Goal: Task Accomplishment & Management: Manage account settings

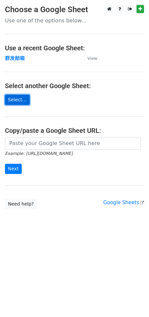
click at [19, 99] on link "Select..." at bounding box center [17, 100] width 25 height 10
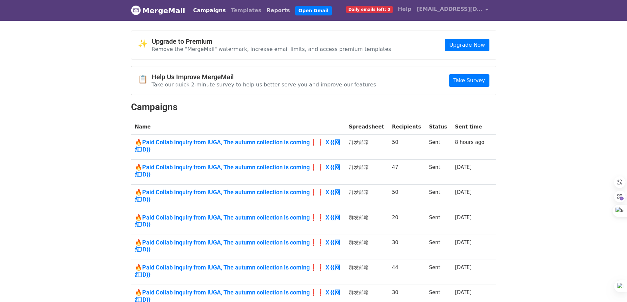
click at [264, 9] on link "Reports" at bounding box center [278, 10] width 29 height 13
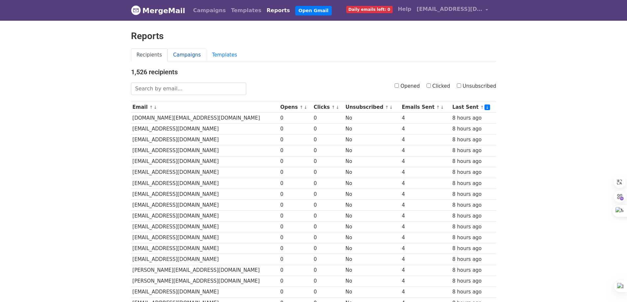
click at [174, 54] on link "Campaigns" at bounding box center [186, 54] width 39 height 13
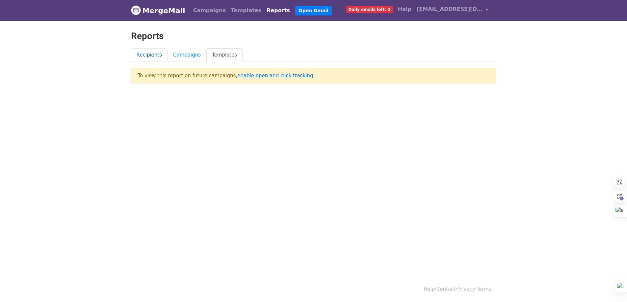
click at [150, 54] on link "Recipients" at bounding box center [149, 54] width 37 height 13
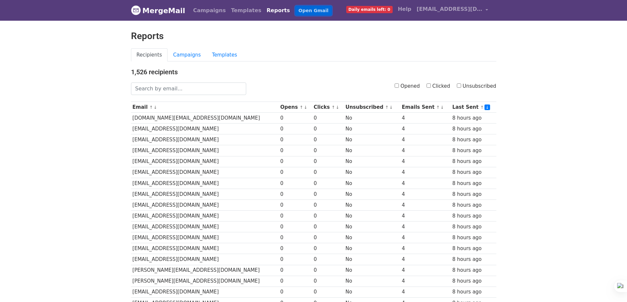
click at [301, 8] on link "Open Gmail" at bounding box center [313, 11] width 37 height 10
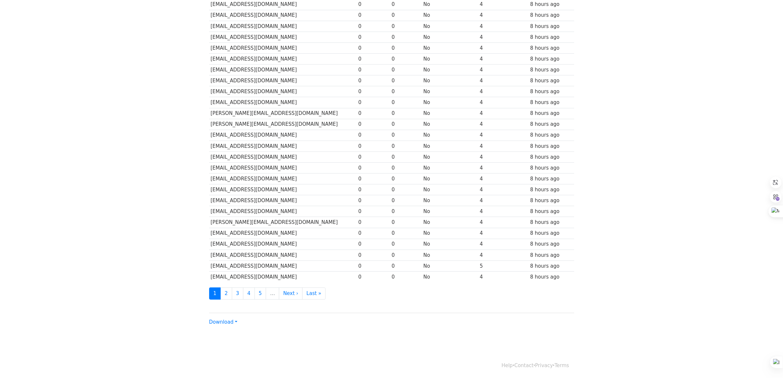
scroll to position [161, 0]
click at [229, 294] on link "2" at bounding box center [226, 292] width 12 height 12
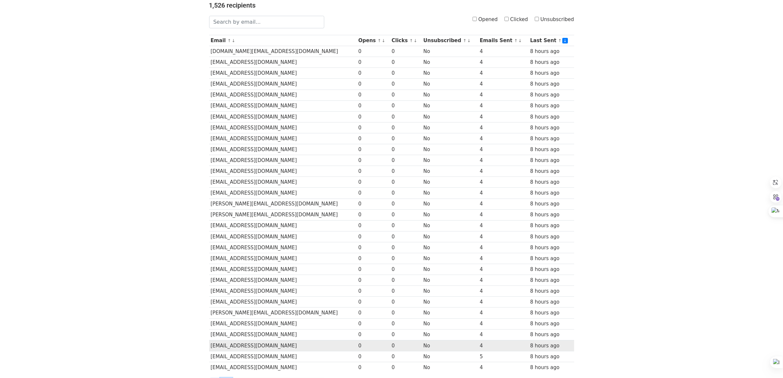
scroll to position [0, 0]
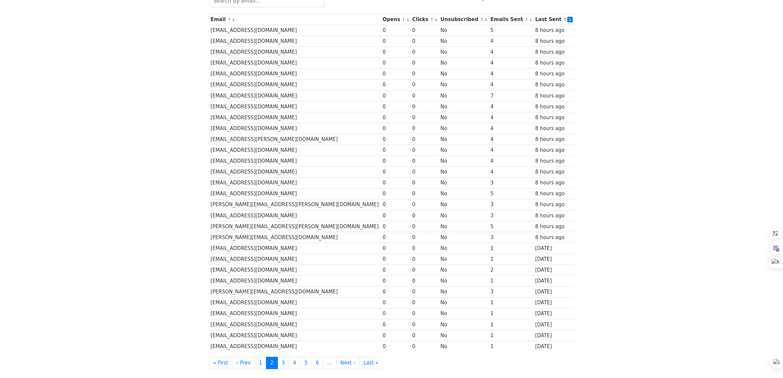
scroll to position [161, 0]
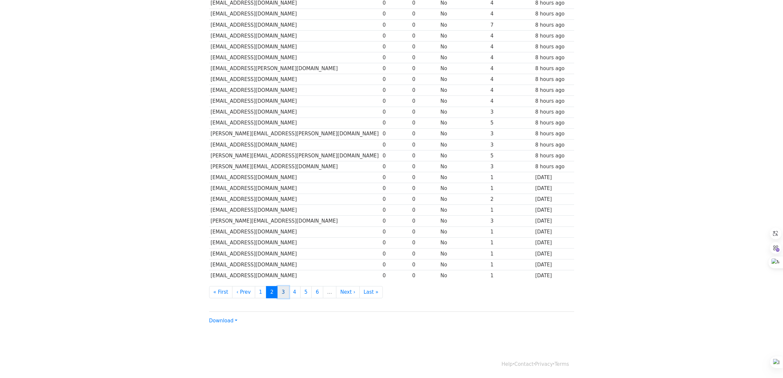
click at [281, 292] on link "3" at bounding box center [284, 292] width 12 height 12
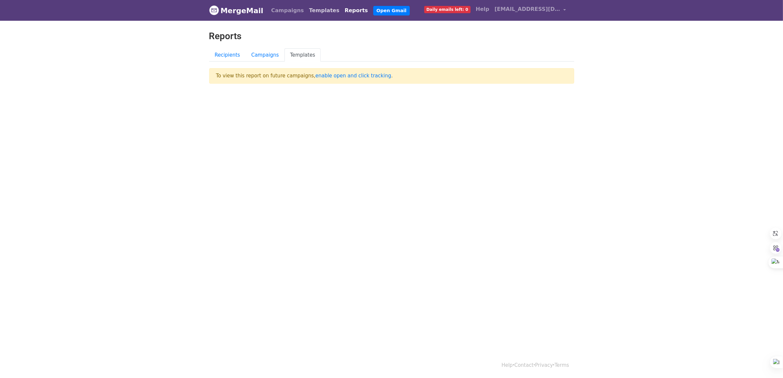
click at [326, 11] on link "Templates" at bounding box center [325, 10] width 36 height 13
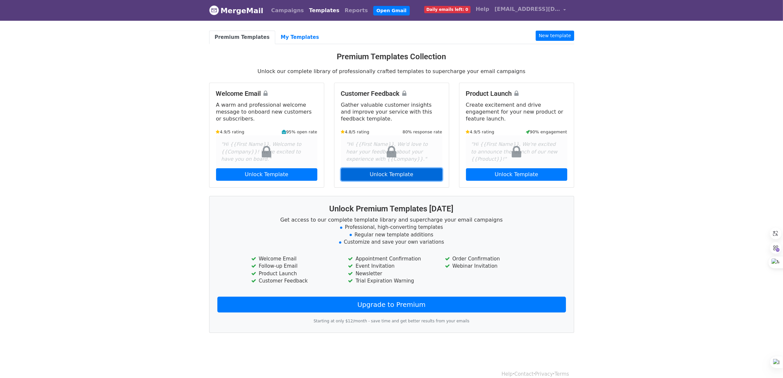
click at [386, 173] on link "Unlock Template" at bounding box center [391, 174] width 101 height 13
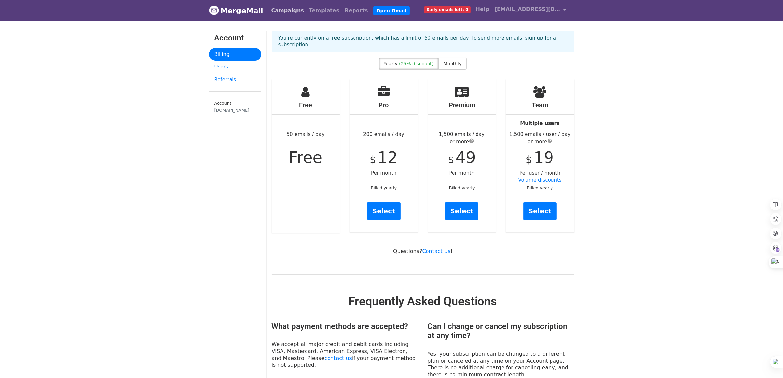
click at [290, 9] on link "Campaigns" at bounding box center [288, 10] width 38 height 13
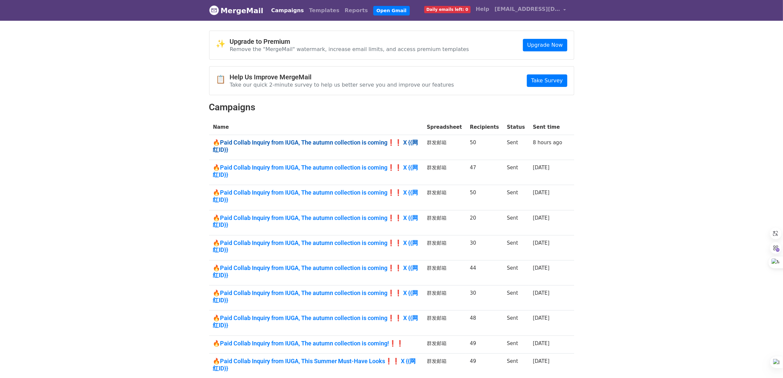
click at [416, 145] on link "🔥Paid Collab Inquiry from IUGA, The autumn collection is coming❗❗ X {{网红ID}}" at bounding box center [316, 146] width 206 height 14
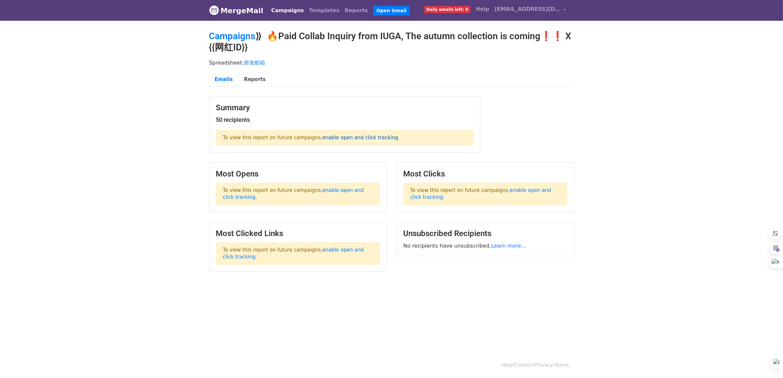
click at [373, 138] on link "enable open and click tracking" at bounding box center [360, 138] width 76 height 6
click at [291, 13] on link "Campaigns" at bounding box center [288, 10] width 38 height 13
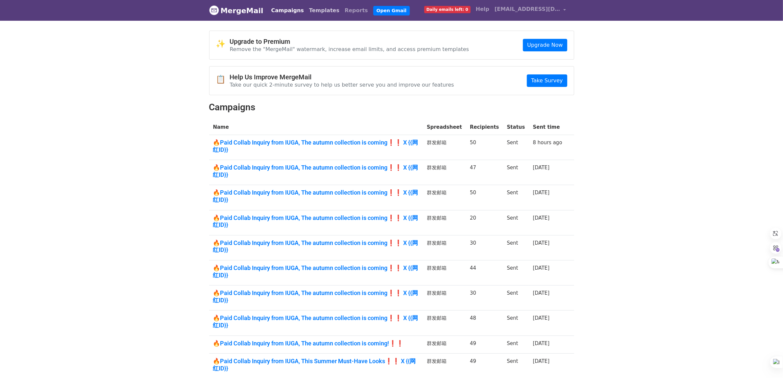
click at [312, 10] on link "Templates" at bounding box center [325, 10] width 36 height 13
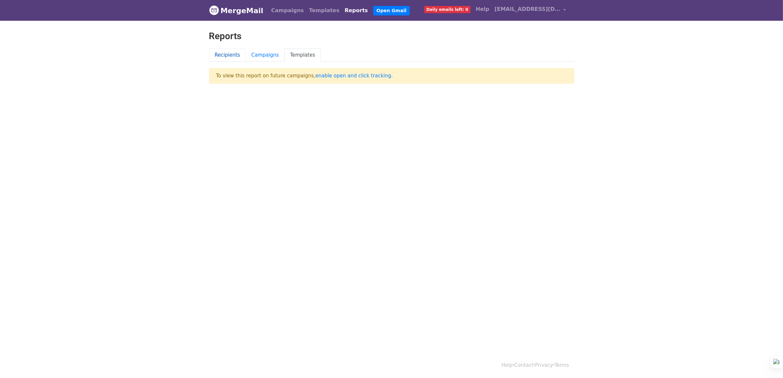
click at [224, 50] on link "Recipients" at bounding box center [227, 54] width 37 height 13
click at [269, 52] on link "Campaigns" at bounding box center [265, 54] width 39 height 13
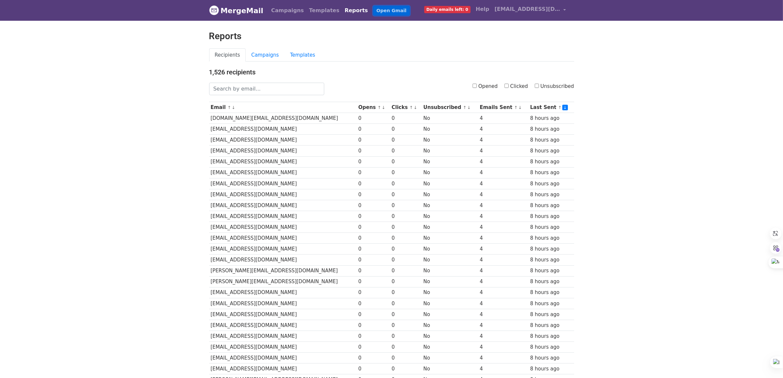
click at [386, 12] on link "Open Gmail" at bounding box center [391, 11] width 37 height 10
click at [269, 59] on link "Campaigns" at bounding box center [265, 54] width 39 height 13
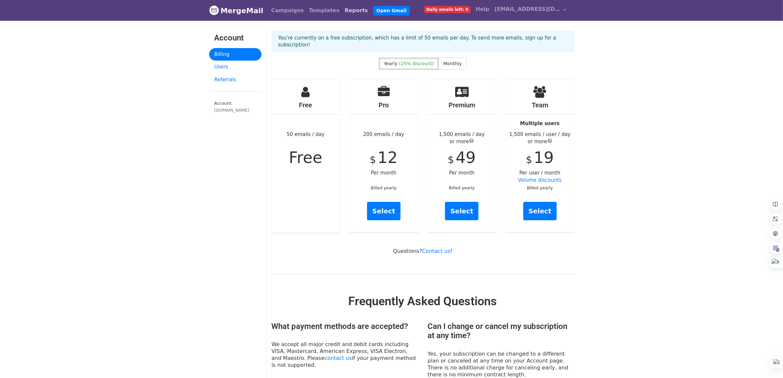
click at [342, 8] on link "Reports" at bounding box center [356, 10] width 29 height 13
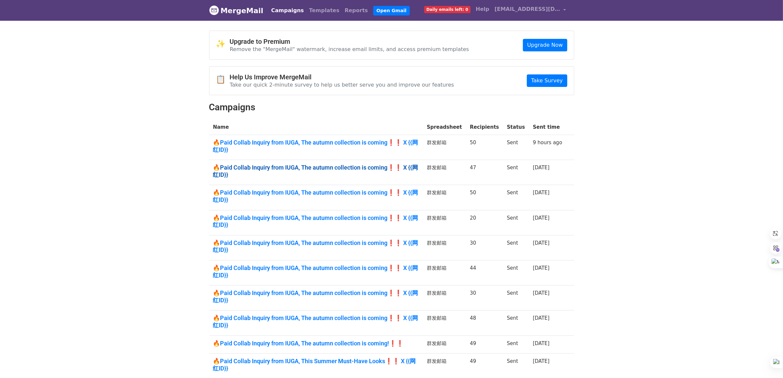
click at [408, 164] on link "🔥Paid Collab Inquiry from IUGA, The autumn collection is coming❗❗ X {{网红ID}}" at bounding box center [316, 171] width 206 height 14
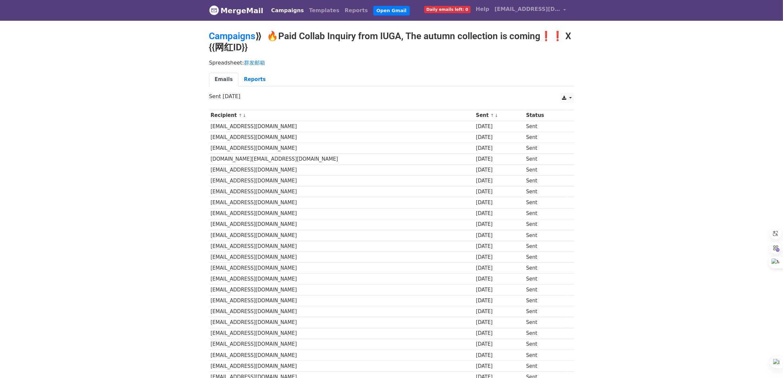
scroll to position [164, 0]
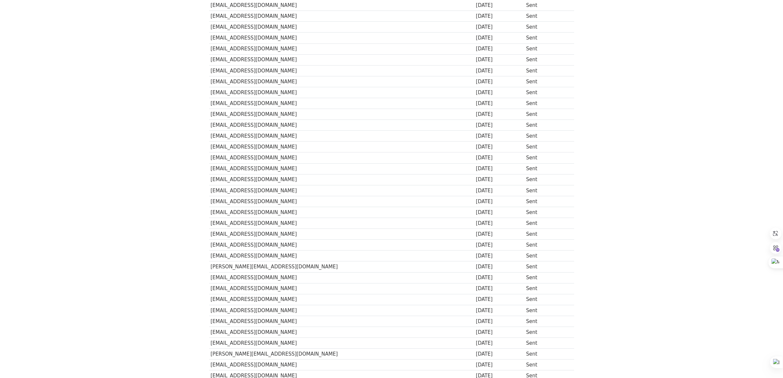
click at [536, 60] on td "Sent" at bounding box center [546, 59] width 43 height 11
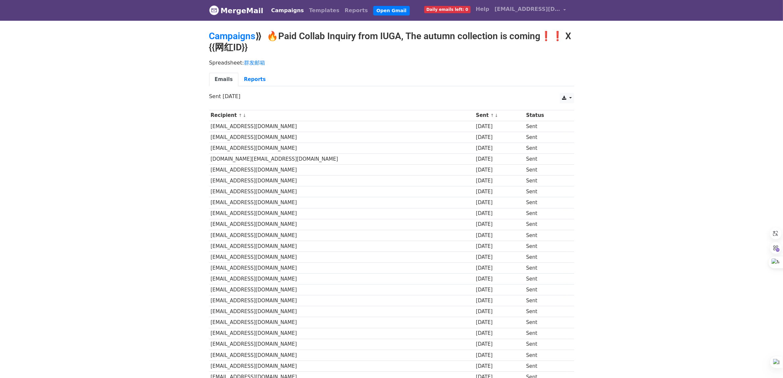
click at [235, 71] on div "Spreadsheet: 群发邮箱 Emails Reports" at bounding box center [391, 74] width 375 height 37
click at [248, 74] on link "Reports" at bounding box center [255, 79] width 33 height 13
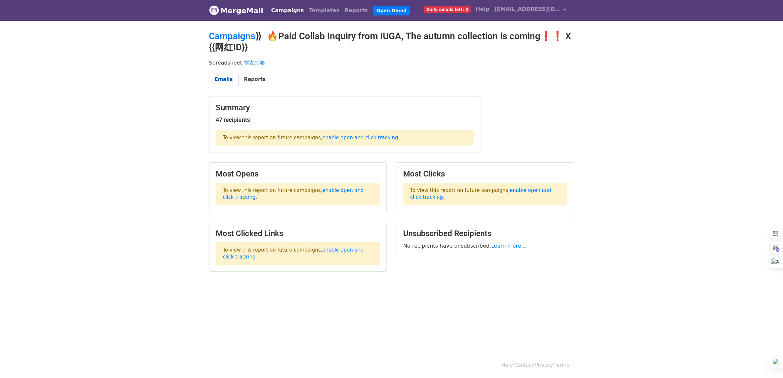
click at [215, 77] on link "Emails" at bounding box center [223, 79] width 29 height 13
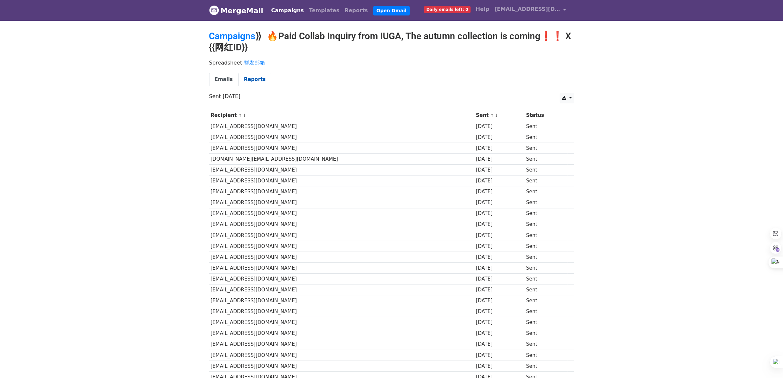
click at [248, 79] on link "Reports" at bounding box center [255, 79] width 33 height 13
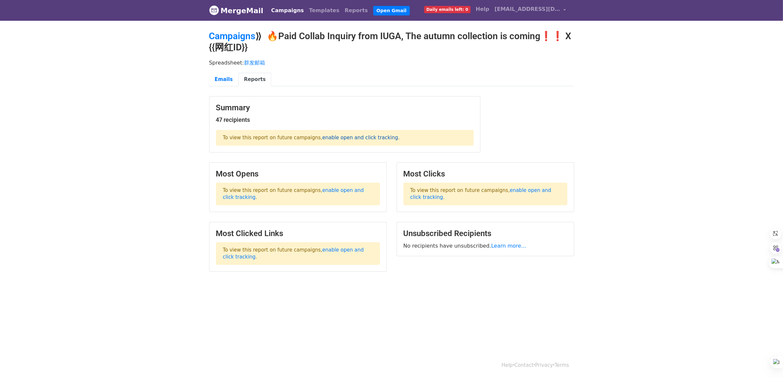
click at [386, 135] on link "enable open and click tracking" at bounding box center [360, 138] width 76 height 6
click at [354, 188] on link "enable open and click tracking" at bounding box center [293, 193] width 141 height 13
click at [288, 13] on link "Campaigns" at bounding box center [288, 10] width 38 height 13
click at [373, 139] on link "enable open and click tracking" at bounding box center [360, 138] width 76 height 6
click at [364, 189] on link "enable open and click tracking" at bounding box center [293, 193] width 141 height 13
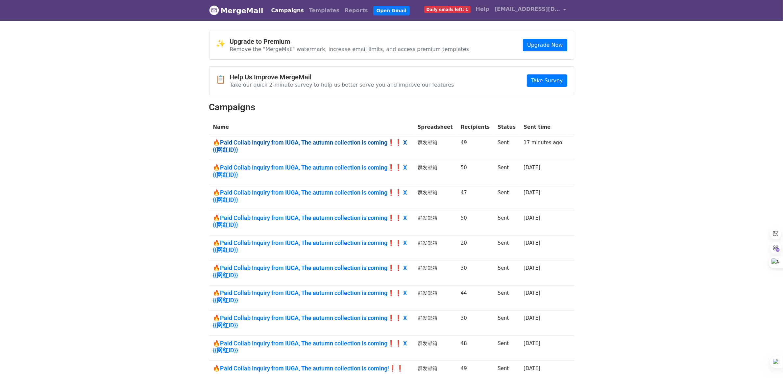
click at [390, 142] on link "🔥Paid Collab Inquiry from IUGA, The autumn collection is coming❗❗ X {{网红ID}}" at bounding box center [311, 146] width 197 height 14
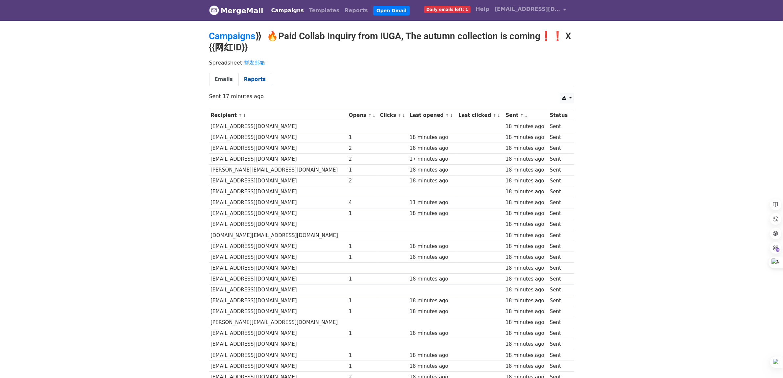
click at [252, 77] on link "Reports" at bounding box center [255, 79] width 33 height 13
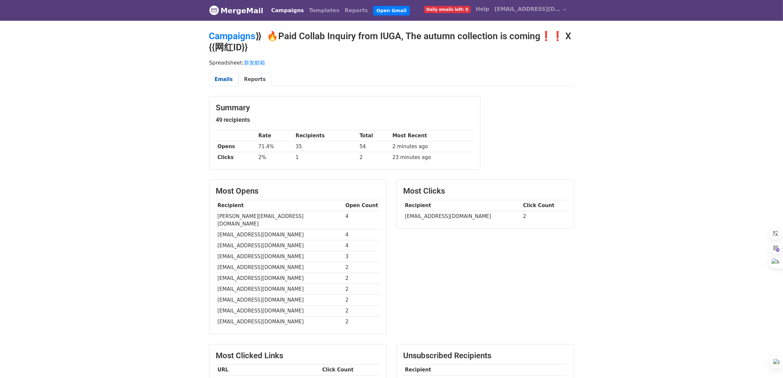
click at [223, 83] on link "Emails" at bounding box center [223, 79] width 29 height 13
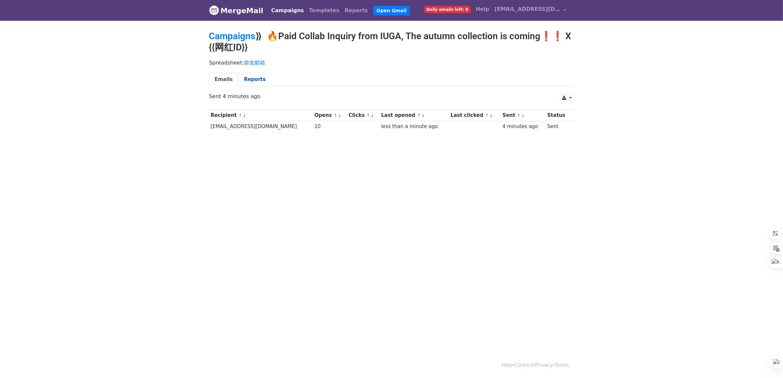
click at [258, 80] on link "Reports" at bounding box center [255, 79] width 33 height 13
